Goal: Information Seeking & Learning: Learn about a topic

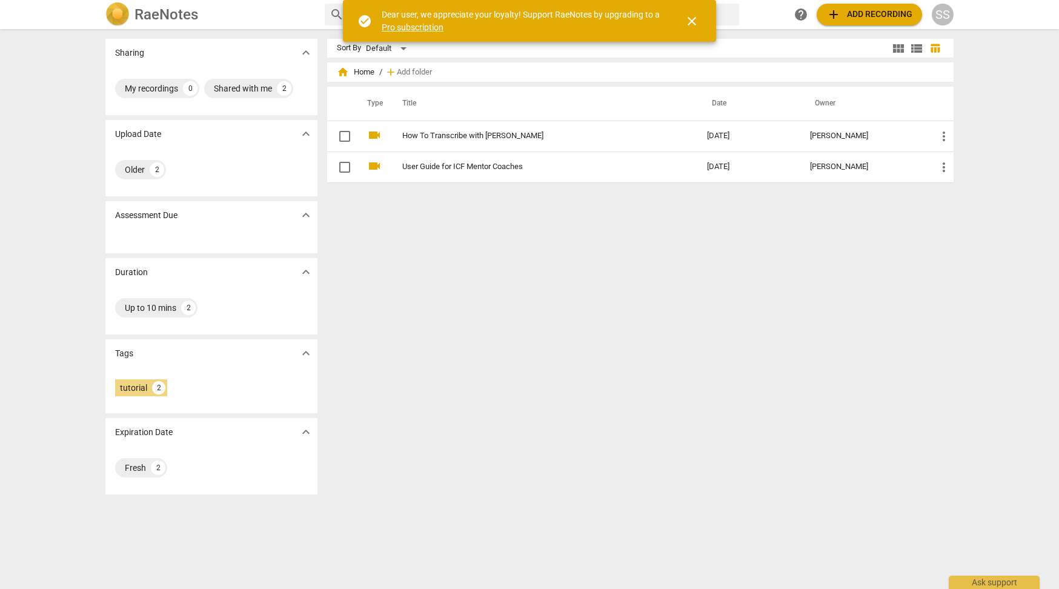
click at [466, 278] on div "Sort By Default view_module view_list table_chart home Home / add Add folder Ty…" at bounding box center [645, 309] width 636 height 540
click at [688, 30] on button "close" at bounding box center [691, 21] width 29 height 29
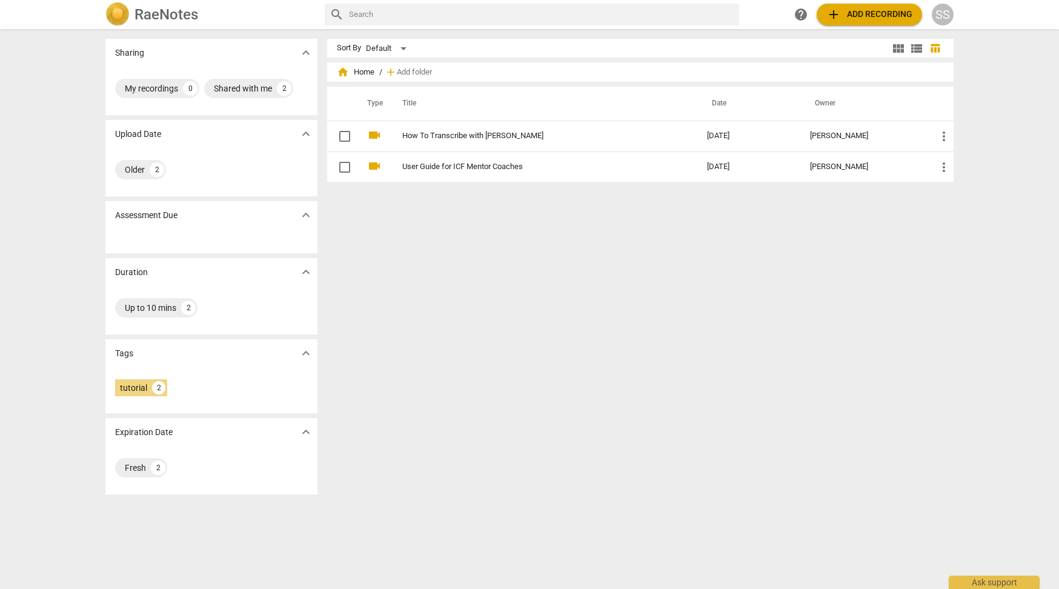
click at [153, 12] on h2 "RaeNotes" at bounding box center [167, 14] width 64 height 17
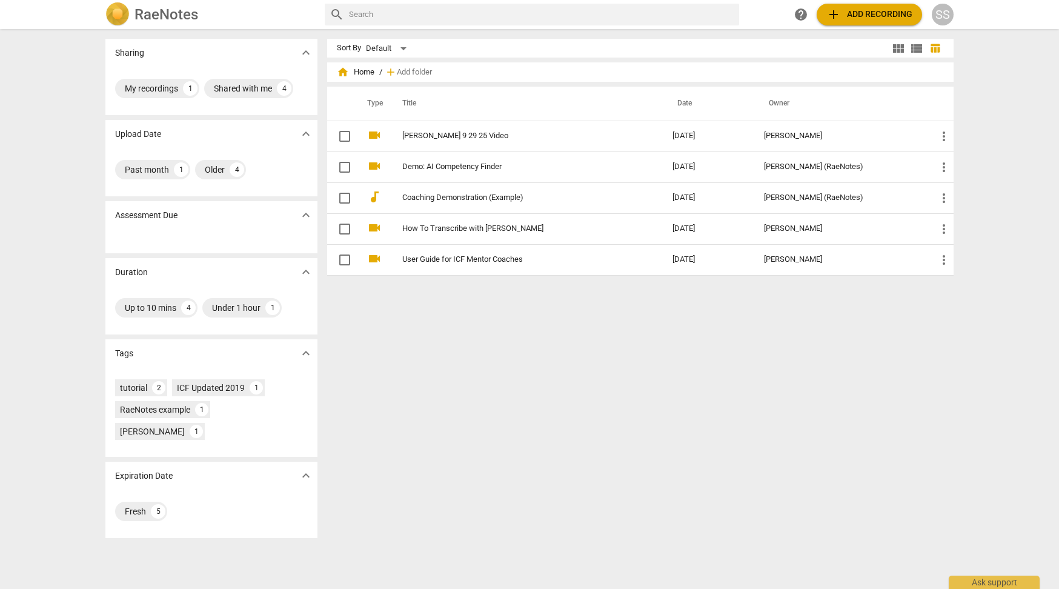
click at [152, 17] on h2 "RaeNotes" at bounding box center [167, 14] width 64 height 17
click at [151, 19] on h2 "RaeNotes" at bounding box center [167, 14] width 64 height 17
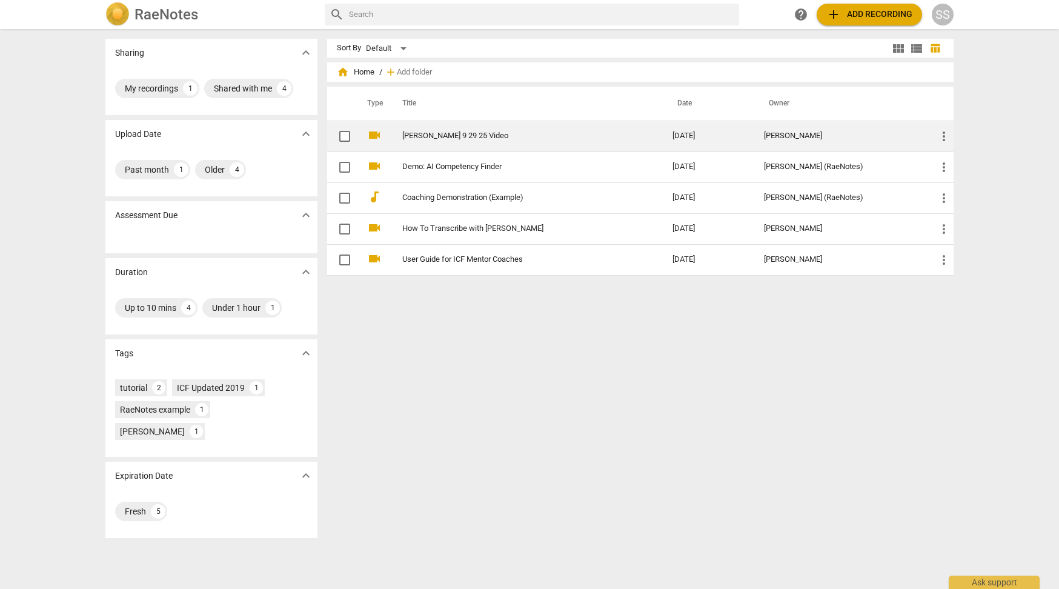
click at [407, 136] on link "[PERSON_NAME] 9 29 25 Video" at bounding box center [515, 135] width 227 height 9
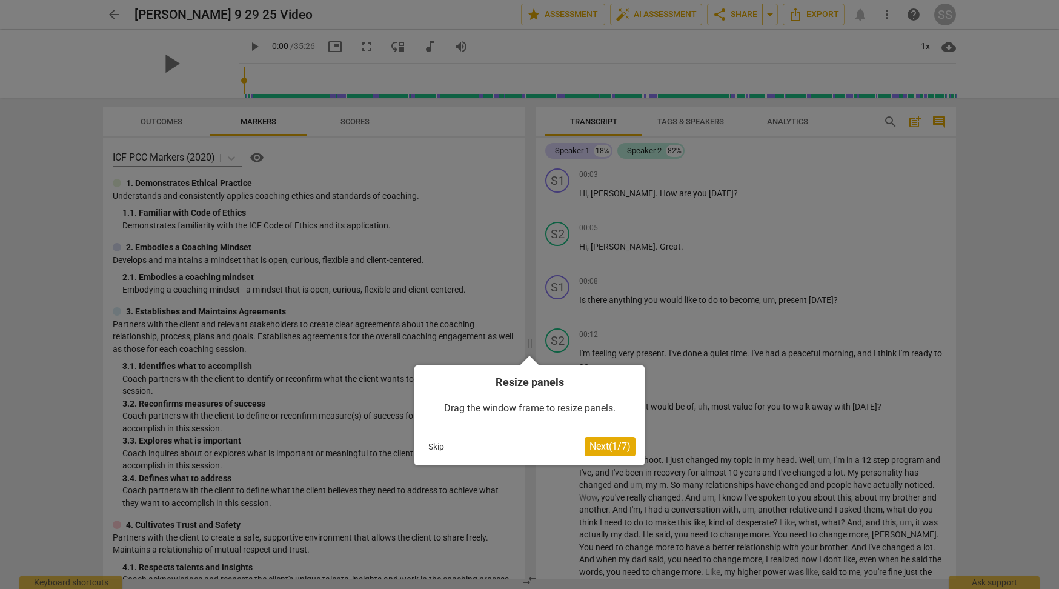
click at [590, 443] on span "Next ( 1 / 7 )" at bounding box center [610, 446] width 41 height 12
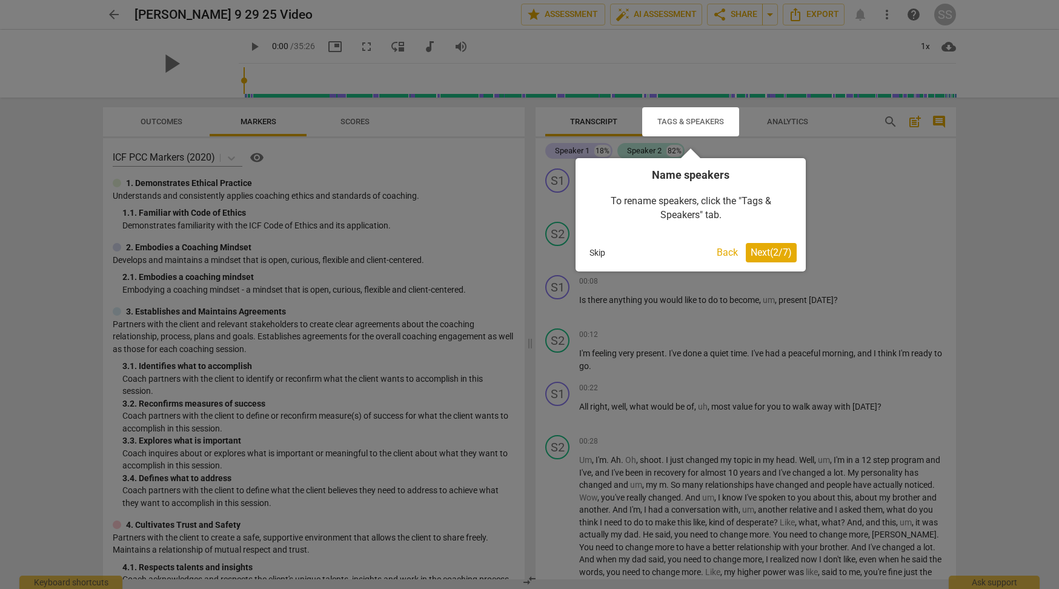
click at [777, 249] on span "Next ( 2 / 7 )" at bounding box center [771, 253] width 41 height 12
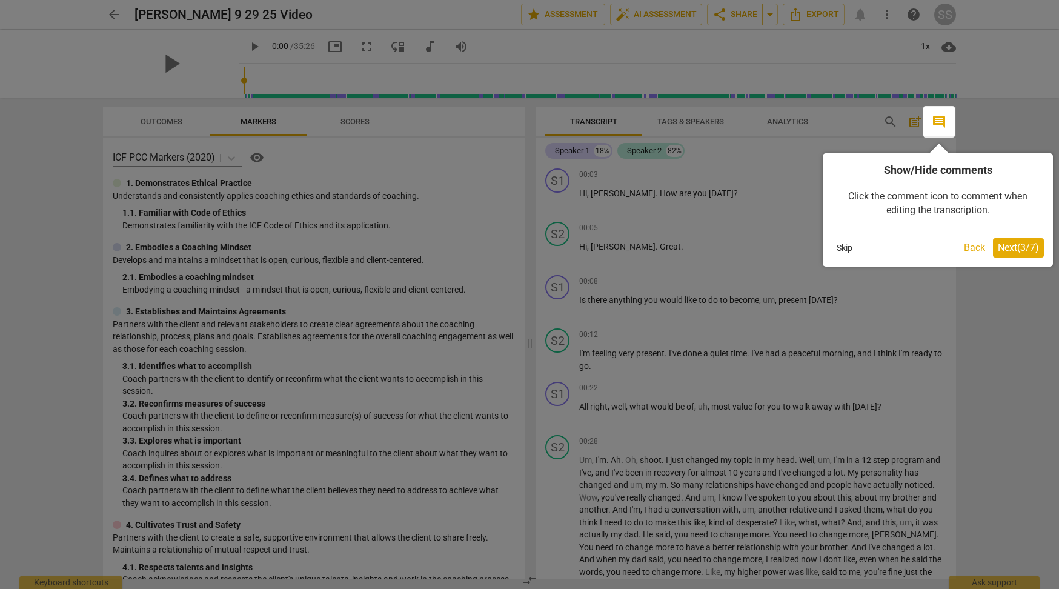
drag, startPoint x: 1013, startPoint y: 245, endPoint x: 1003, endPoint y: 242, distance: 10.0
drag, startPoint x: 1003, startPoint y: 242, endPoint x: 909, endPoint y: 228, distance: 95.6
drag, startPoint x: 909, startPoint y: 228, endPoint x: 825, endPoint y: 224, distance: 84.3
click at [825, 224] on div "Show/Hide comments Click the comment icon to comment when editing the transcrip…" at bounding box center [938, 209] width 230 height 113
click at [1009, 243] on span "Next ( 3 / 7 )" at bounding box center [1018, 248] width 41 height 12
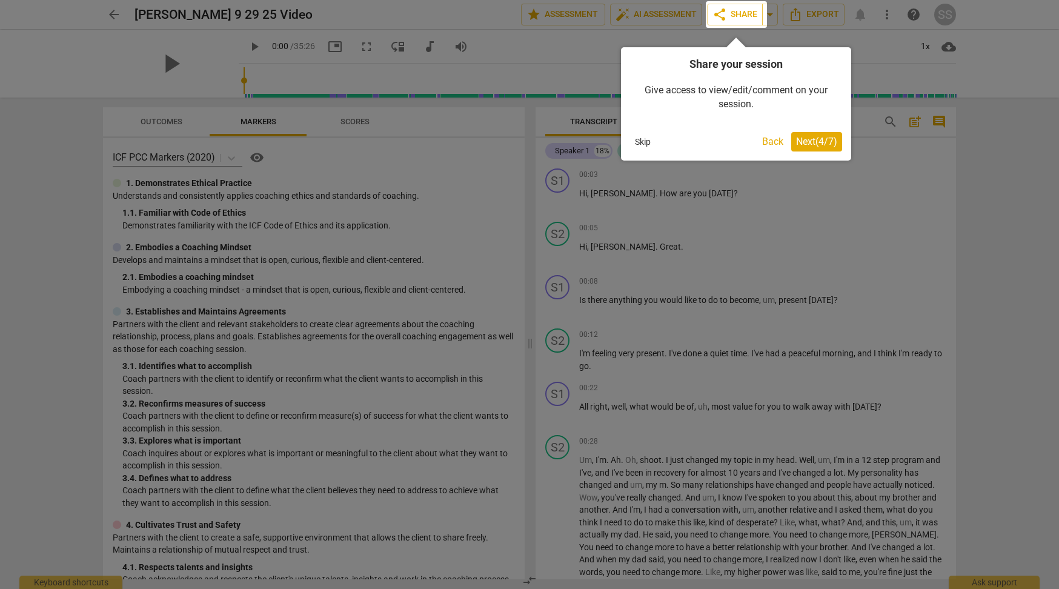
click at [800, 139] on span "Next ( 4 / 7 )" at bounding box center [816, 142] width 41 height 12
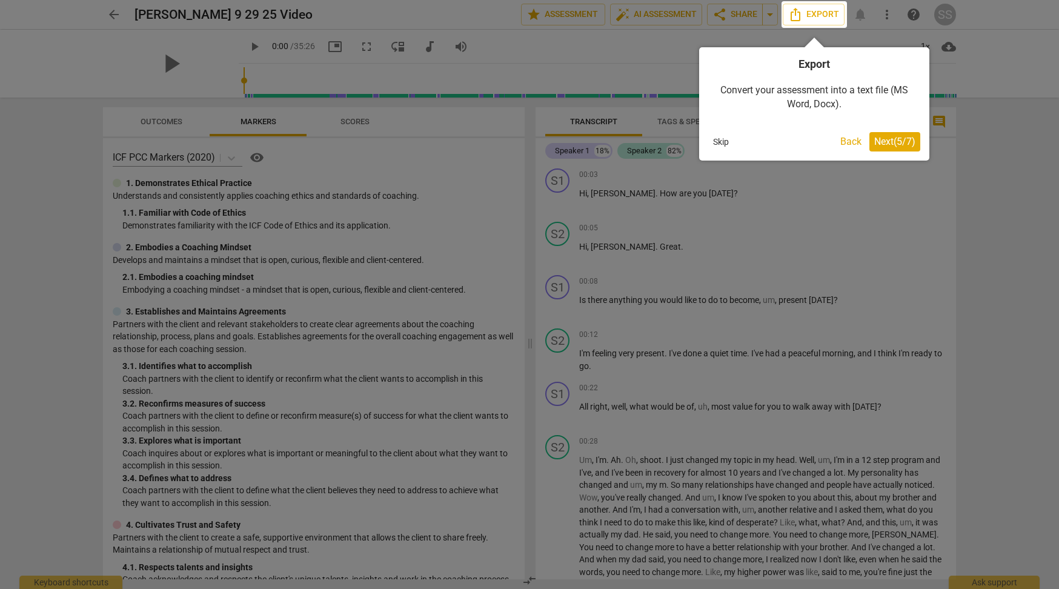
click at [893, 150] on button "Next ( 5 / 7 )" at bounding box center [894, 141] width 51 height 19
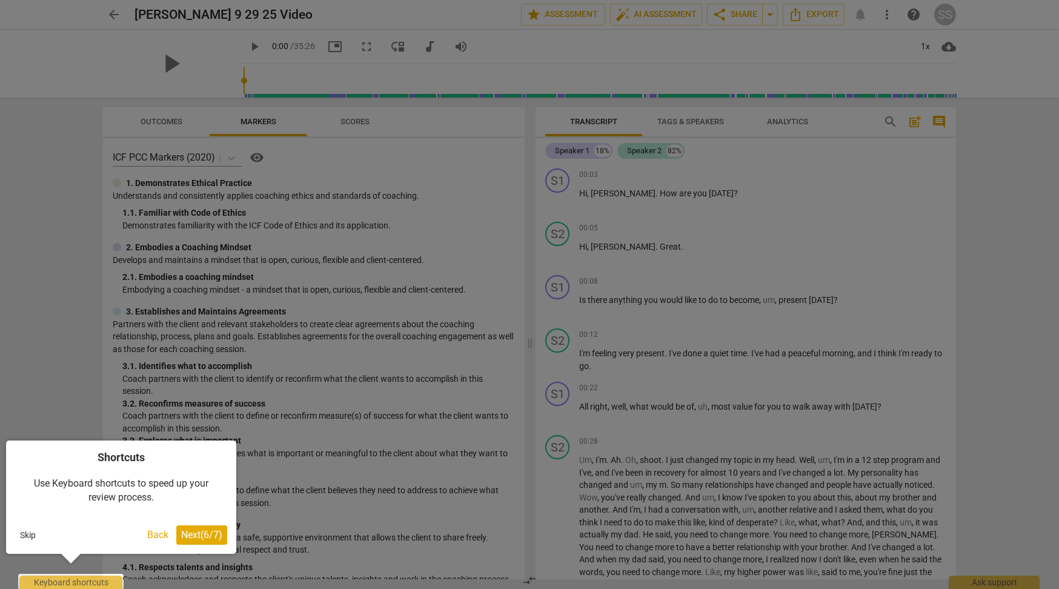
click at [176, 528] on button "Next ( 6 / 7 )" at bounding box center [201, 534] width 51 height 19
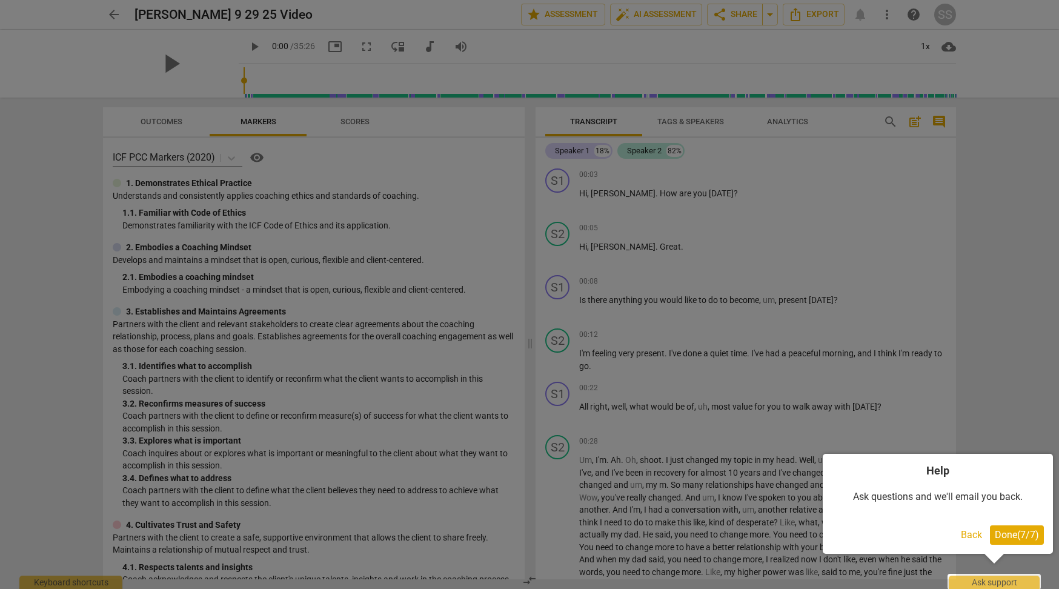
click at [1011, 533] on span "Done ( 7 / 7 )" at bounding box center [1017, 535] width 44 height 12
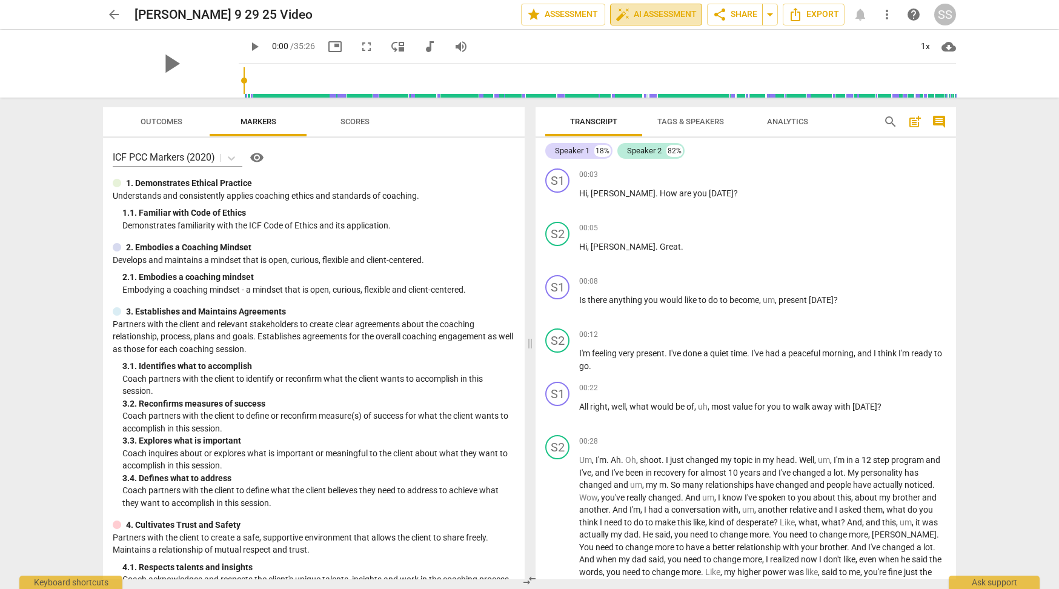
click at [645, 10] on span "auto_fix_high AI Assessment" at bounding box center [656, 14] width 81 height 15
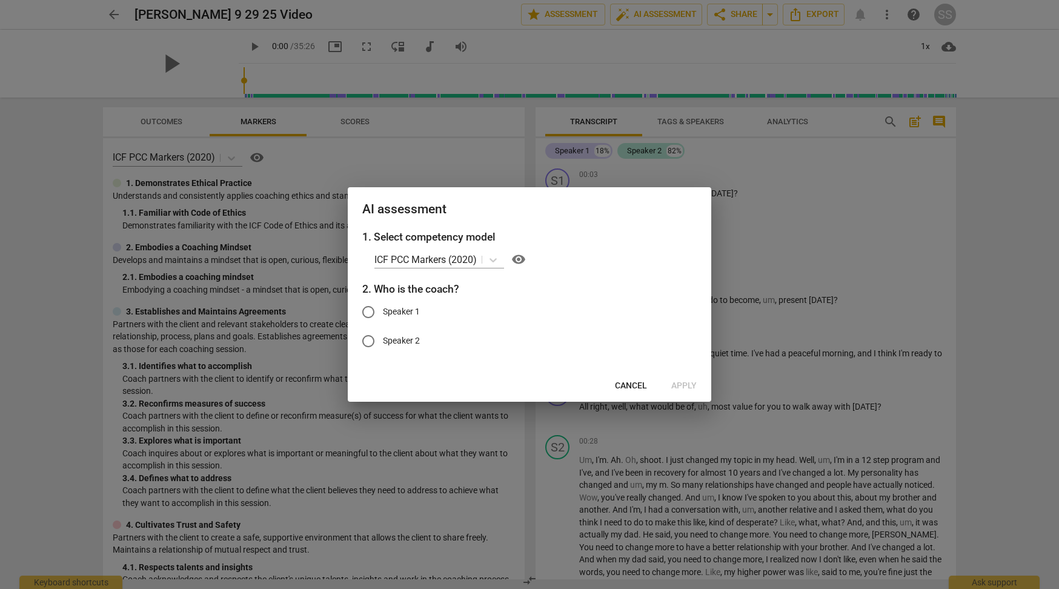
click at [746, 208] on div at bounding box center [529, 294] width 1059 height 589
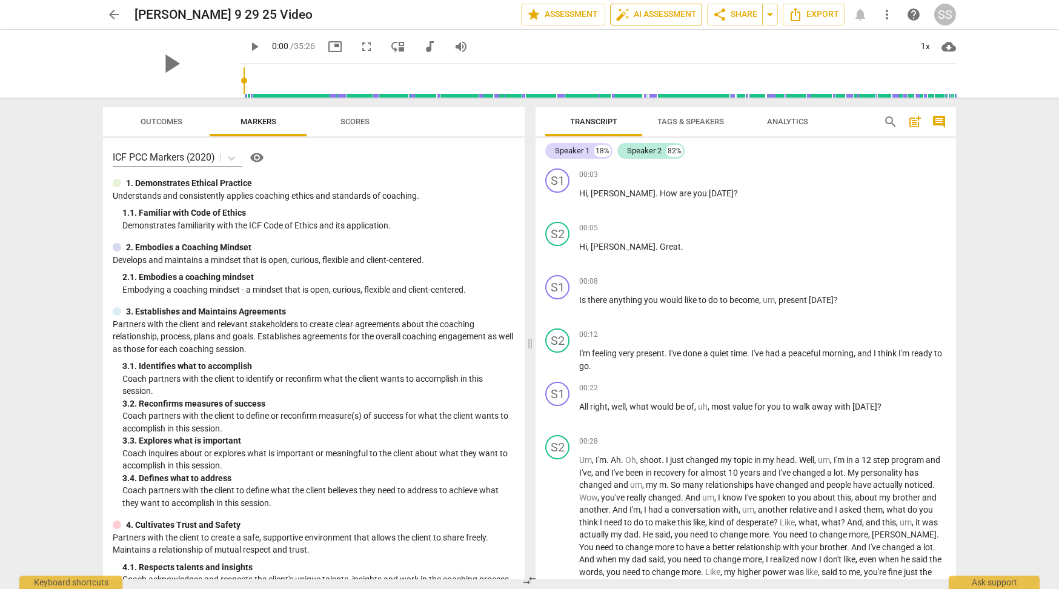
click at [653, 15] on span "auto_fix_high AI Assessment" at bounding box center [656, 14] width 81 height 15
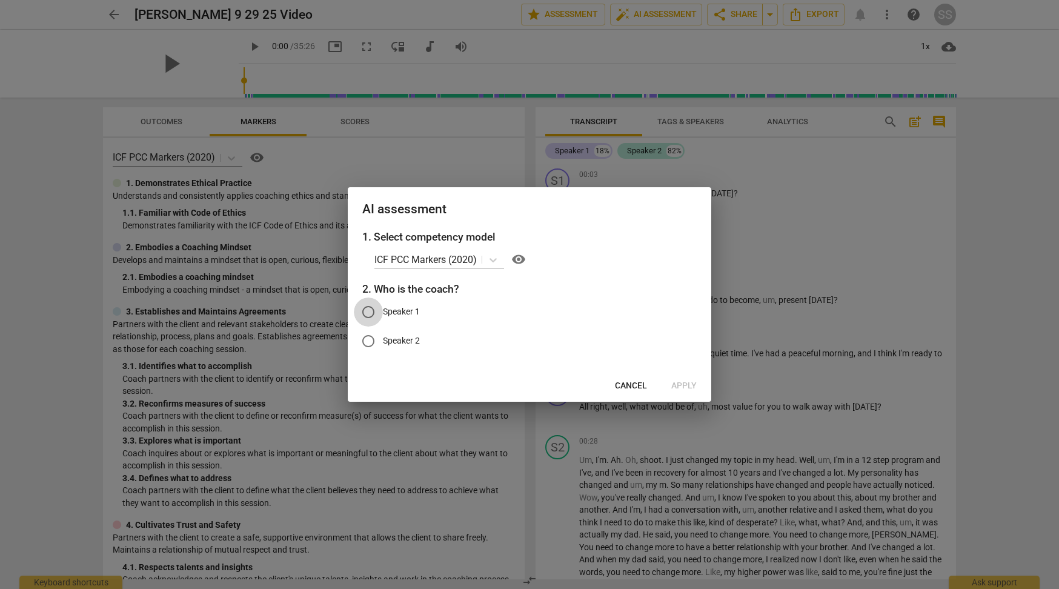
click at [372, 310] on input "Speaker 1" at bounding box center [368, 311] width 29 height 29
radio input "true"
click at [681, 385] on span "Apply" at bounding box center [683, 386] width 25 height 12
